Goal: Find contact information: Obtain details needed to contact an individual or organization

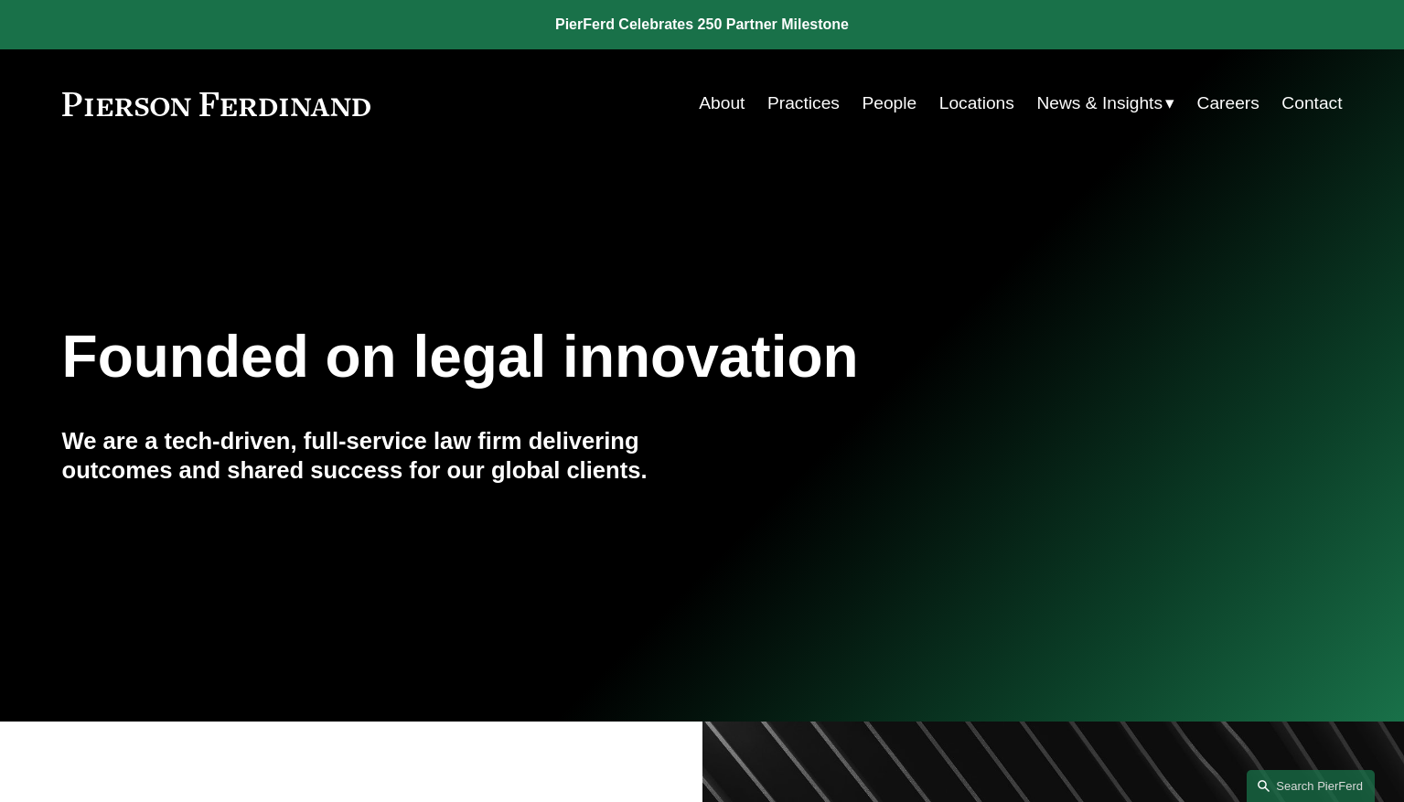
click at [877, 102] on link "People" at bounding box center [889, 103] width 55 height 35
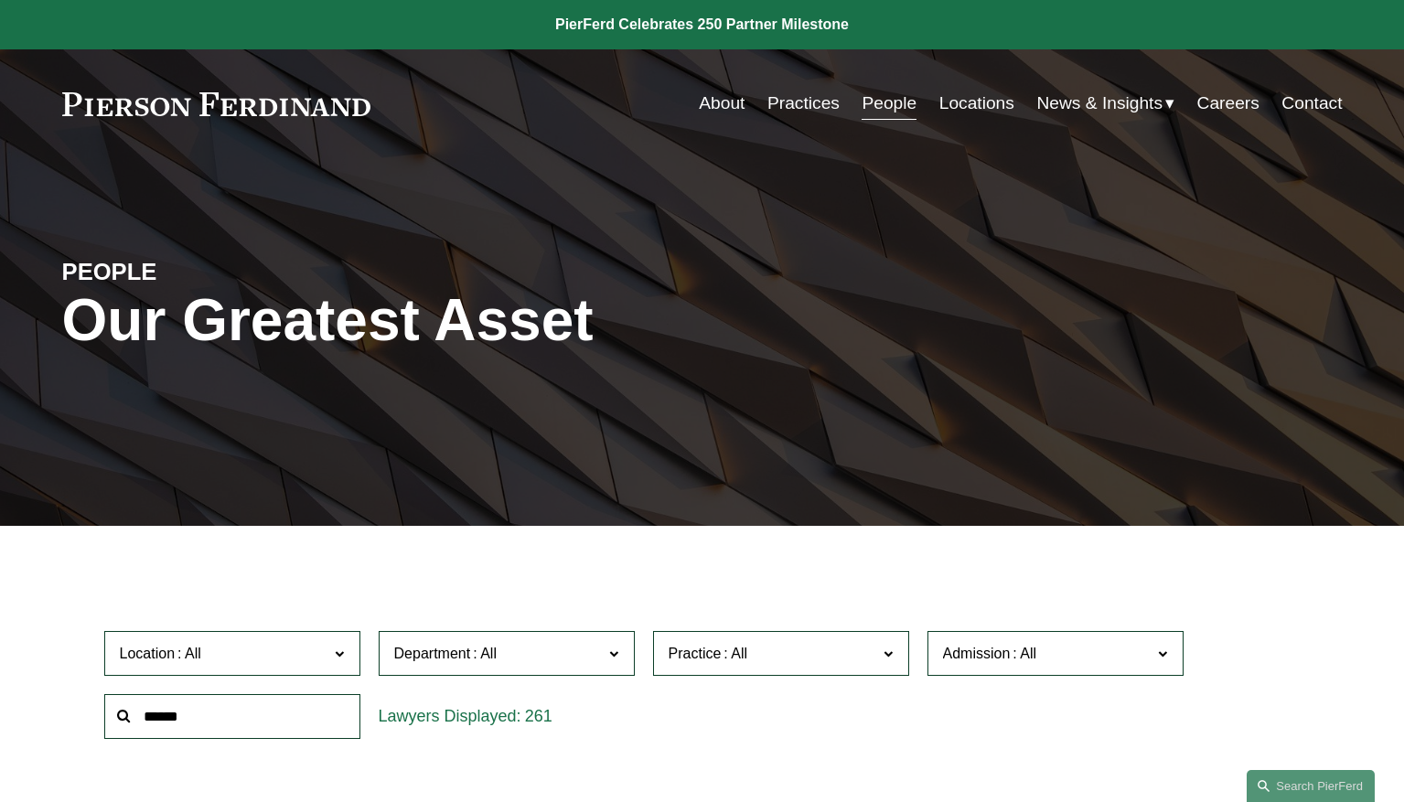
click at [287, 705] on input "text" at bounding box center [232, 716] width 256 height 45
type input "*****"
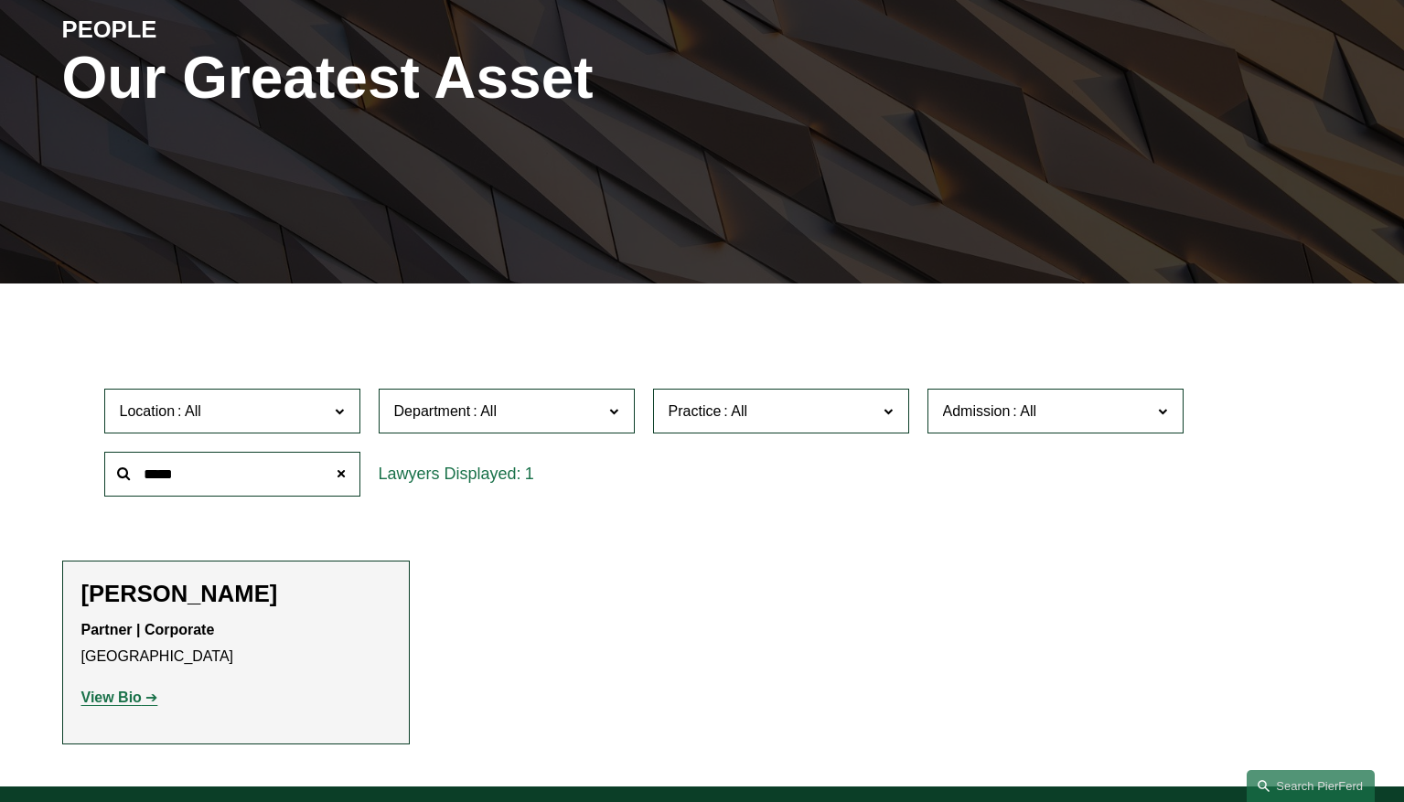
scroll to position [269, 0]
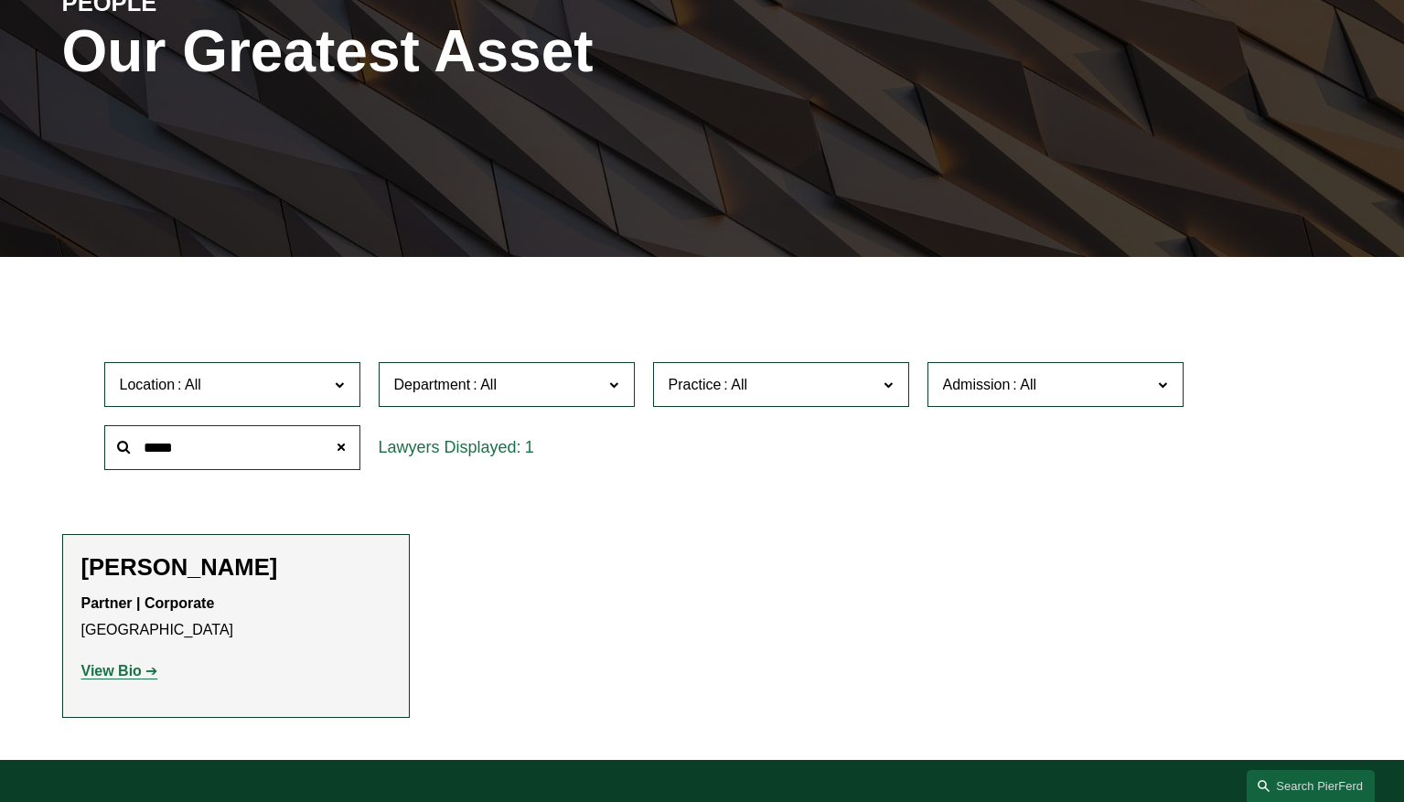
click at [120, 667] on strong "View Bio" at bounding box center [111, 671] width 60 height 16
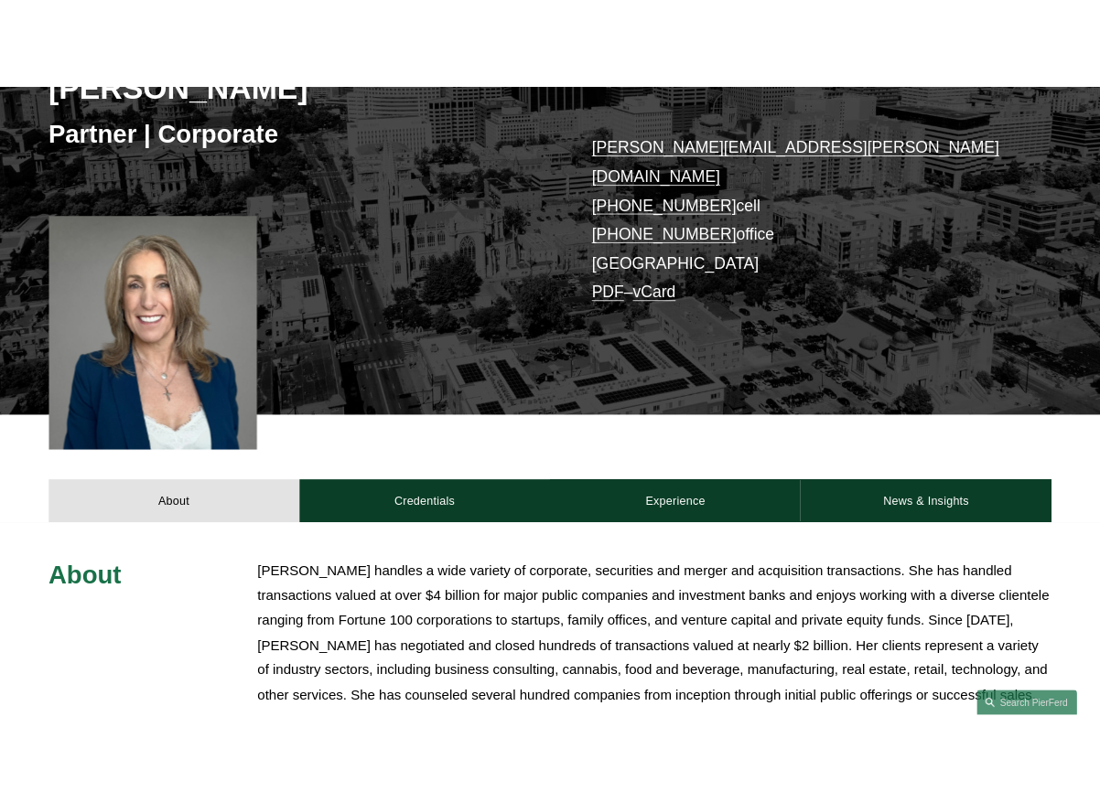
scroll to position [332, 0]
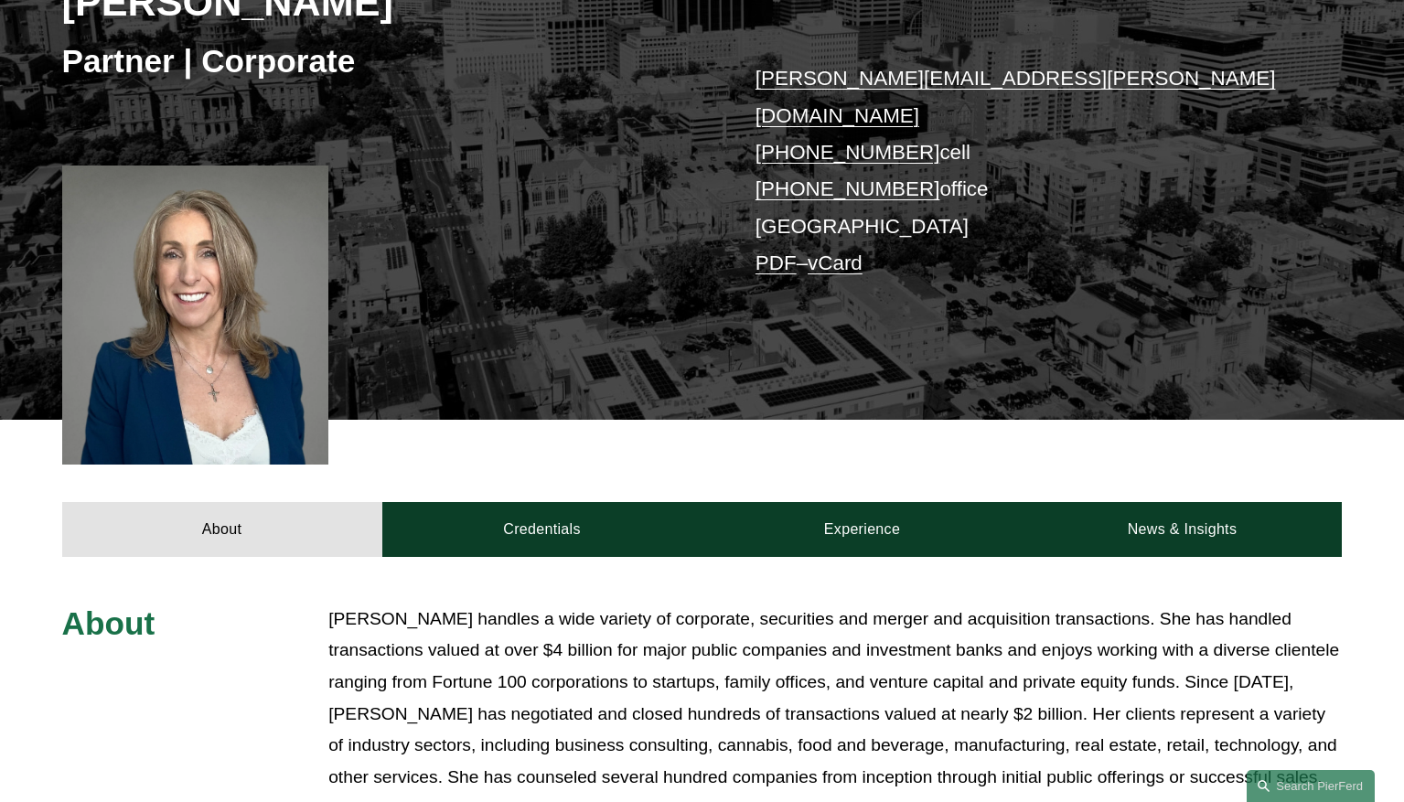
click at [775, 252] on link "PDF" at bounding box center [776, 263] width 41 height 23
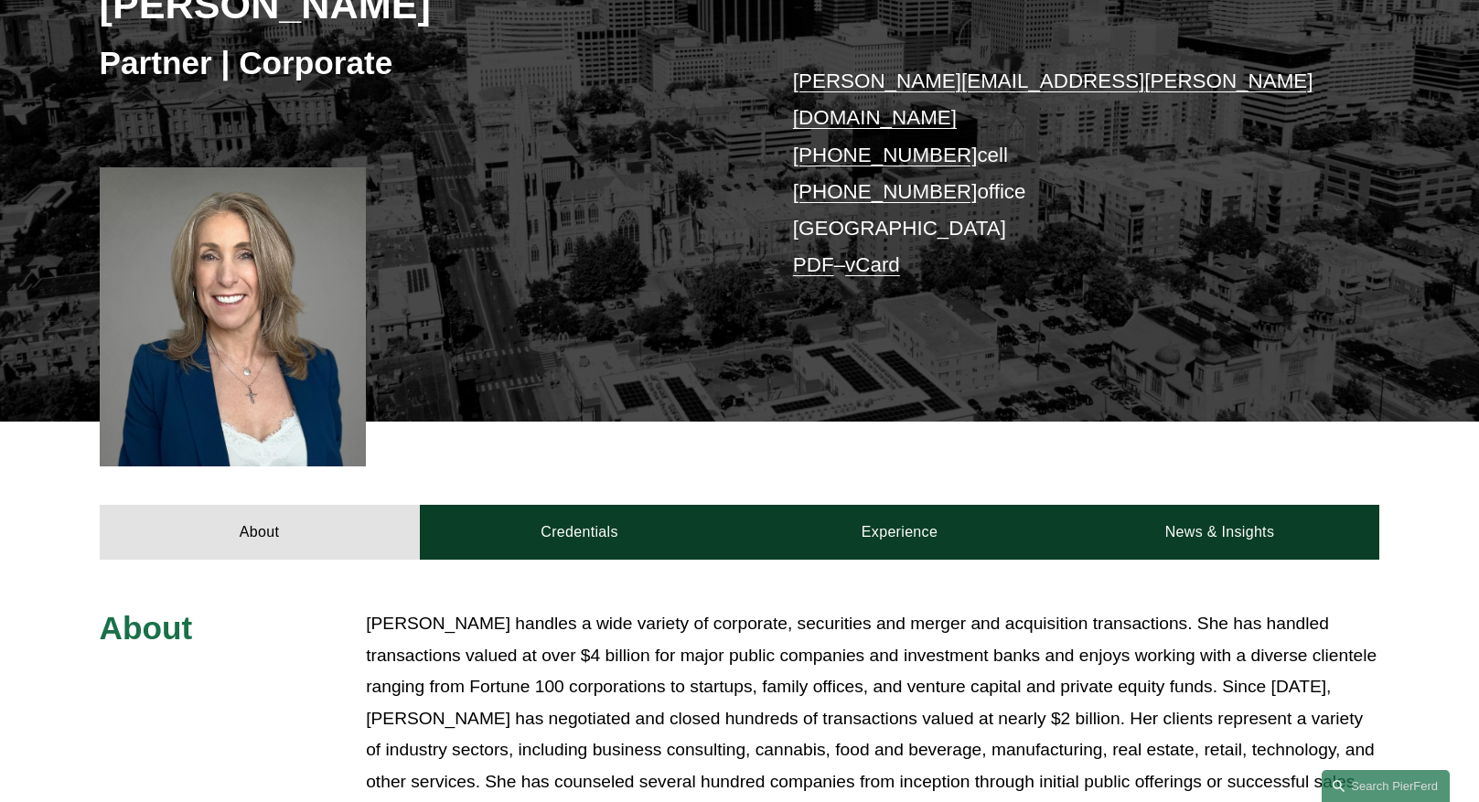
click at [75, 422] on div "About Credentials Experience News & Insights" at bounding box center [739, 490] width 1479 height 137
